Goal: Information Seeking & Learning: Learn about a topic

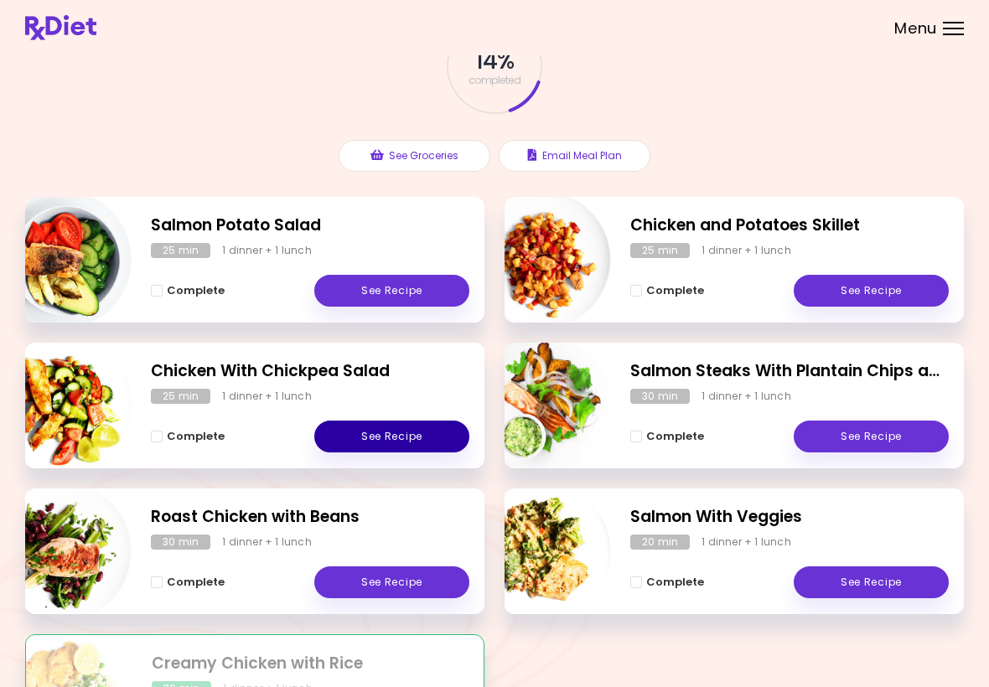
scroll to position [118, 0]
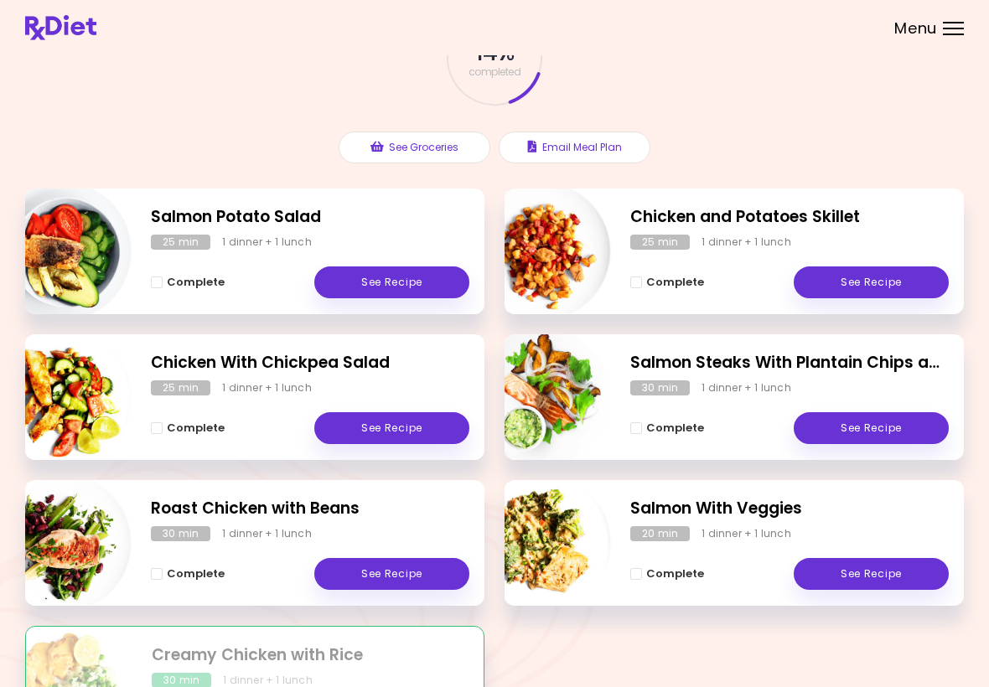
click at [407, 560] on link "See Recipe" at bounding box center [391, 574] width 155 height 32
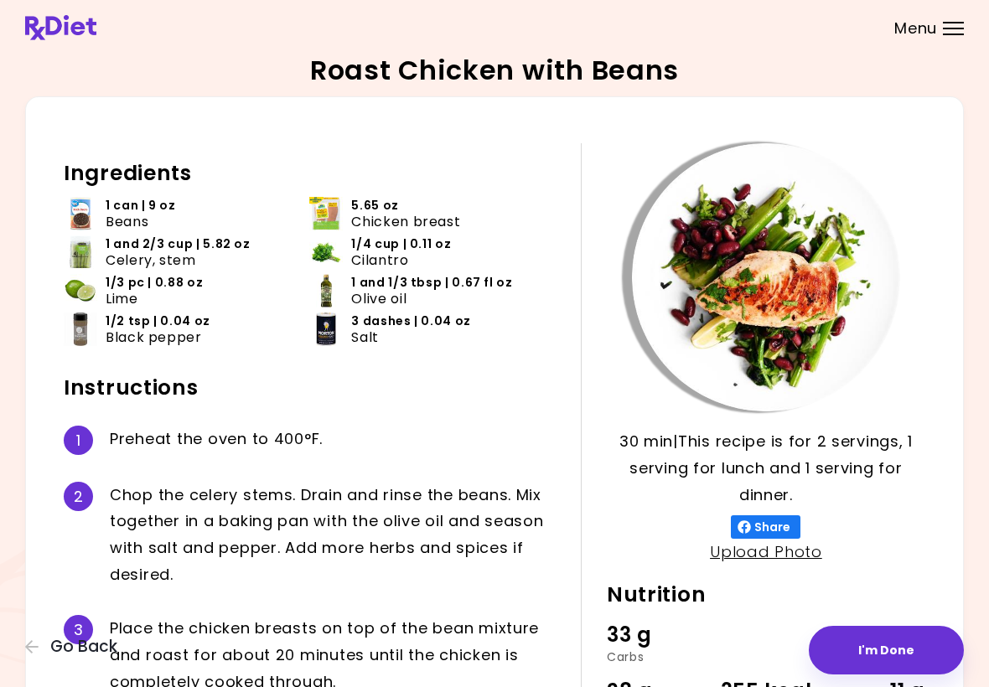
click at [27, 649] on icon "button" at bounding box center [31, 646] width 13 height 13
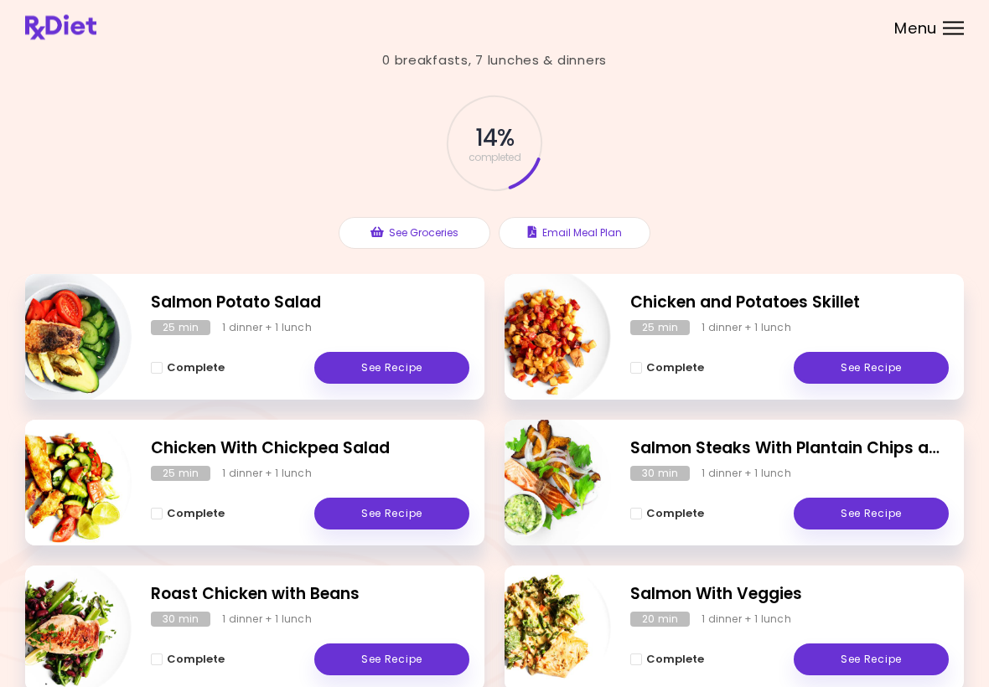
scroll to position [39, 0]
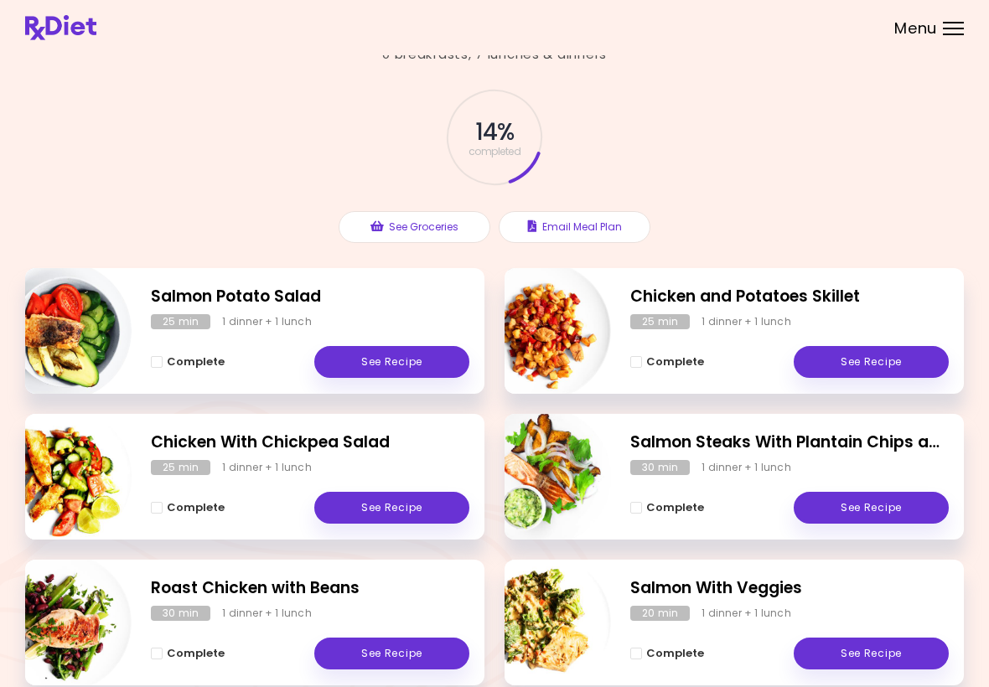
click at [738, 455] on div "Salmon Steaks With Plantain Chips and Guacamole 30 min 1 dinner + 1 lunch Compl…" at bounding box center [733, 477] width 459 height 126
click at [841, 510] on link "See Recipe" at bounding box center [871, 508] width 155 height 32
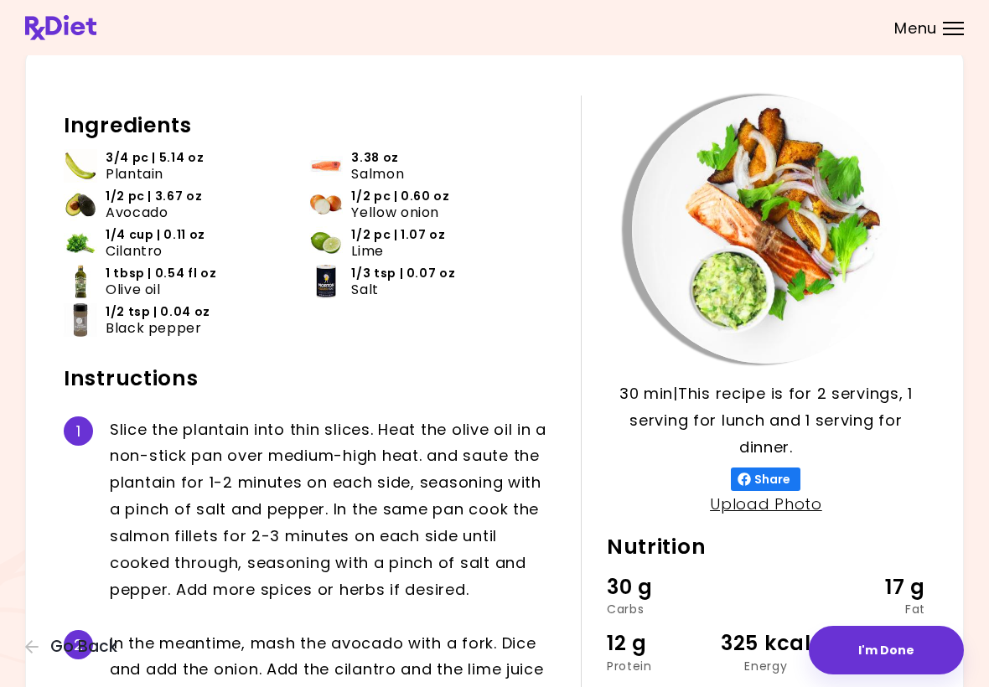
scroll to position [47, 0]
click at [8, 642] on div "Salmon Steaks With Plantain Chips and Guacamole 30 min 30 min | This recipe is …" at bounding box center [494, 457] width 989 height 1009
click at [27, 650] on icon "button" at bounding box center [32, 646] width 15 height 15
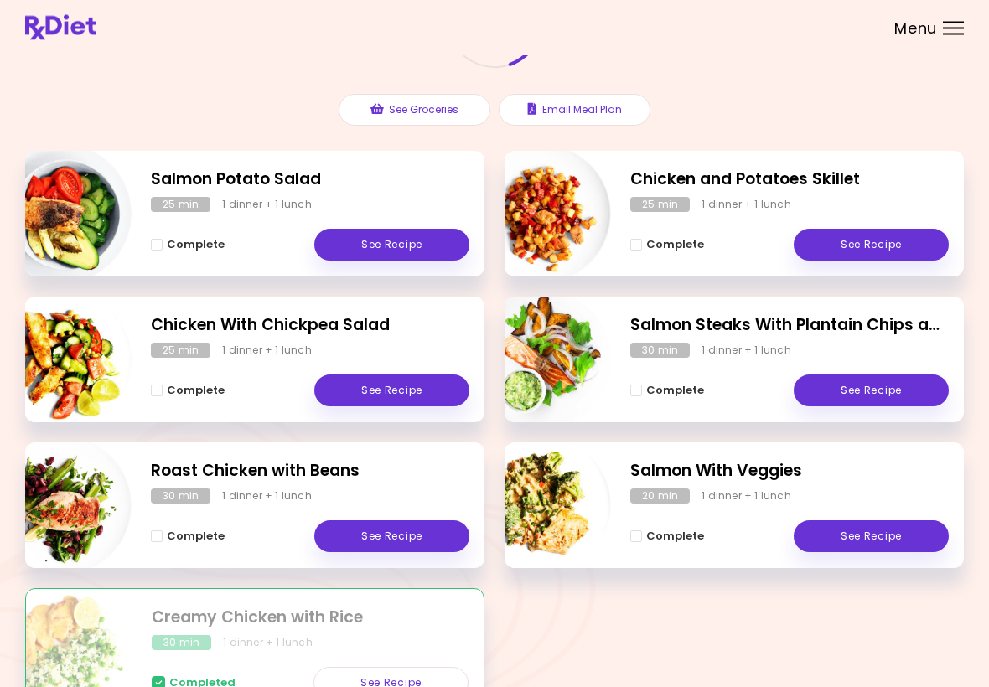
scroll to position [259, 0]
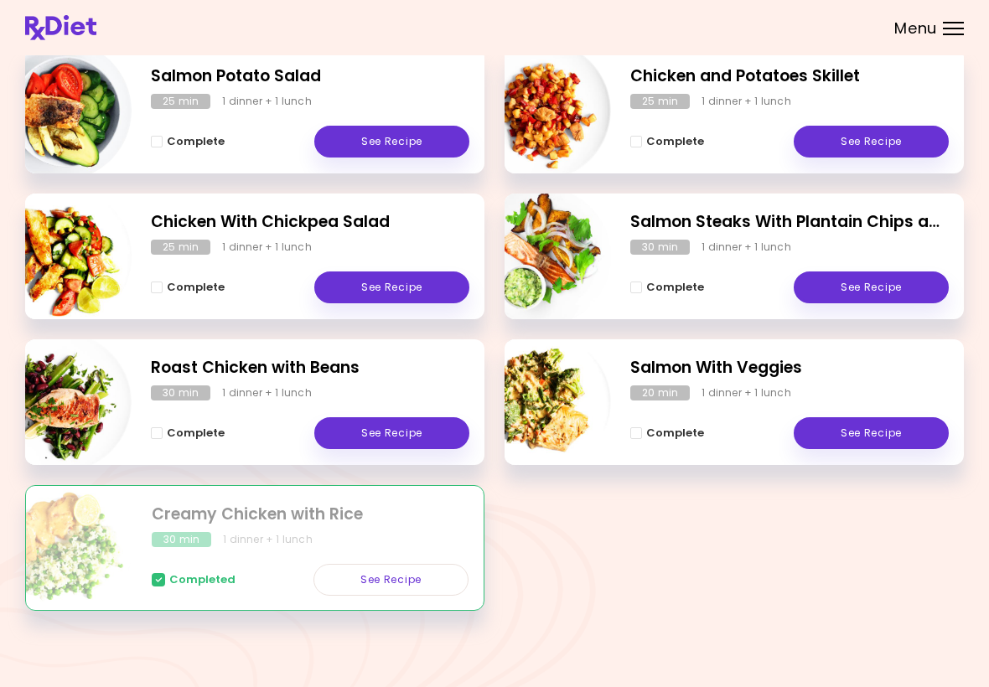
click at [385, 581] on link "See Recipe" at bounding box center [390, 580] width 155 height 32
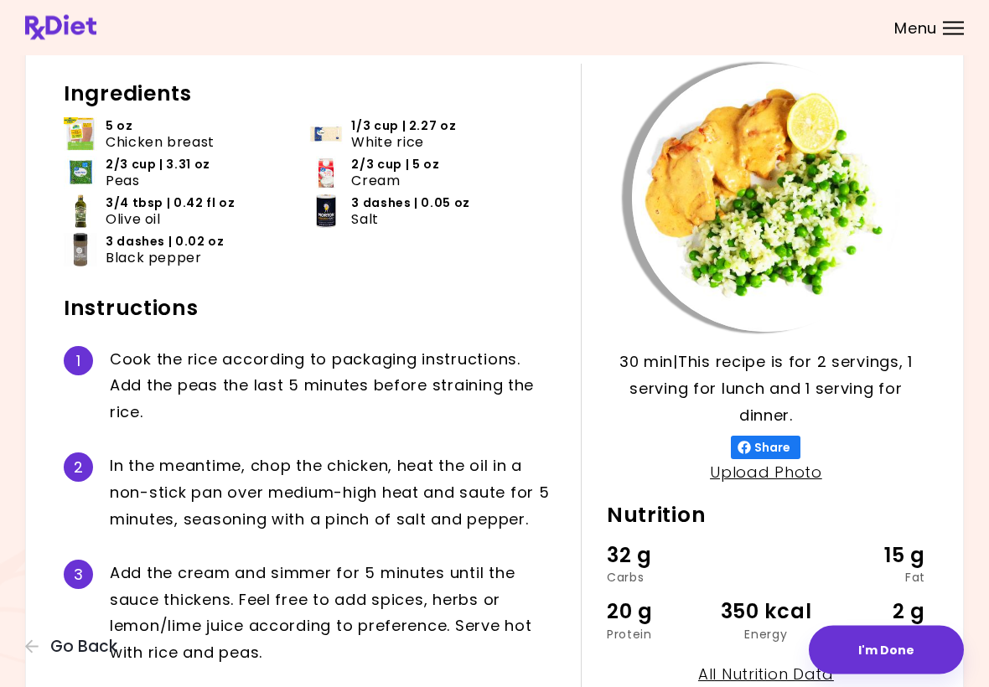
scroll to position [178, 0]
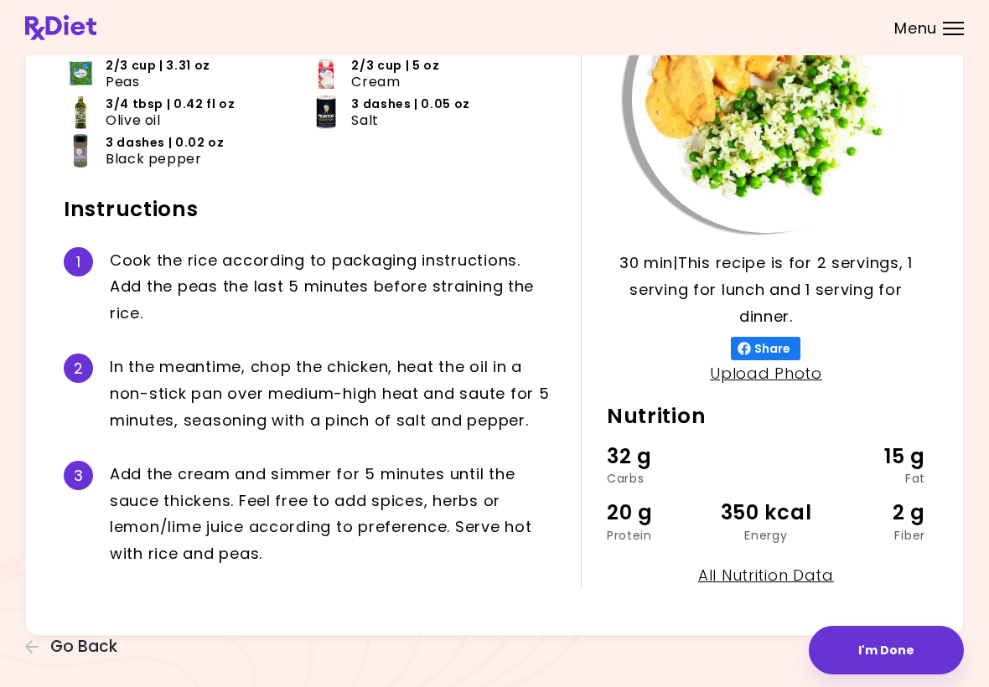
click at [754, 375] on link "Upload Photo" at bounding box center [766, 373] width 112 height 21
click at [775, 371] on link "Upload Photo" at bounding box center [766, 373] width 112 height 21
click at [763, 375] on link "Upload Photo" at bounding box center [766, 373] width 112 height 21
